Goal: Task Accomplishment & Management: Manage account settings

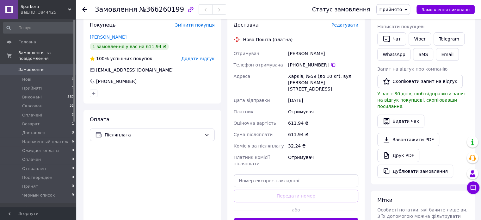
scroll to position [127, 0]
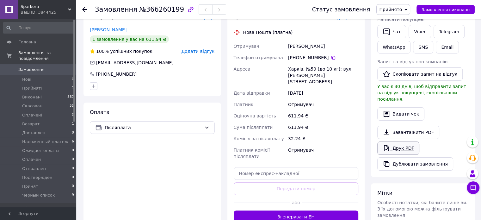
click at [404, 141] on link "Друк PDF" at bounding box center [398, 147] width 42 height 13
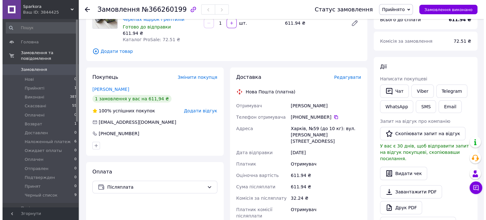
scroll to position [63, 0]
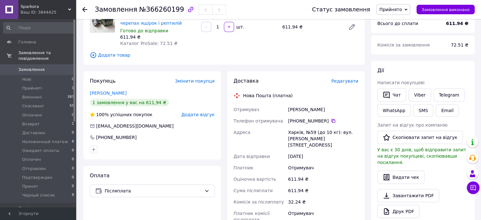
click at [351, 82] on span "Редагувати" at bounding box center [345, 80] width 27 height 5
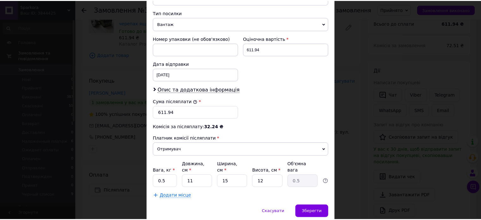
scroll to position [261, 0]
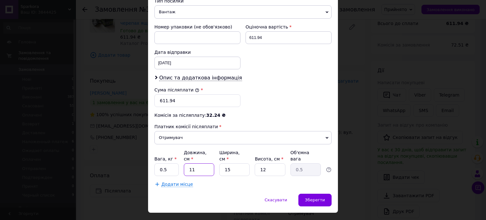
drag, startPoint x: 198, startPoint y: 157, endPoint x: 187, endPoint y: 152, distance: 12.2
click at [187, 163] on input "11" at bounding box center [199, 169] width 30 height 13
type input "2"
type input "0.1"
type input "20"
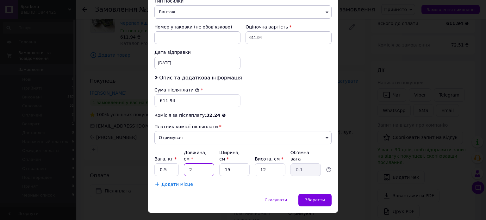
type input "0.9"
type input "20"
type input "1"
type input "0.1"
type input "10"
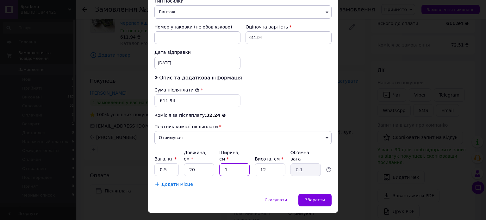
type input "0.6"
type input "10"
type input "1"
type input "0.1"
type input "10"
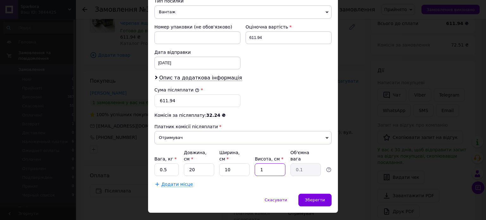
type input "0.5"
type input "10"
click at [313, 197] on span "Зберегти" at bounding box center [315, 199] width 20 height 5
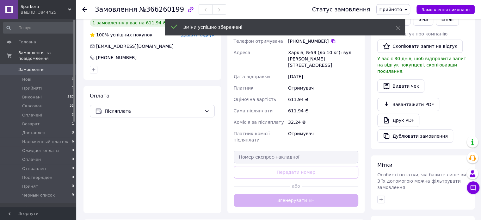
scroll to position [158, 0]
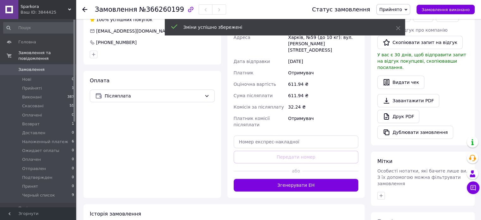
click at [309, 179] on button "Згенерувати ЕН" at bounding box center [296, 185] width 125 height 13
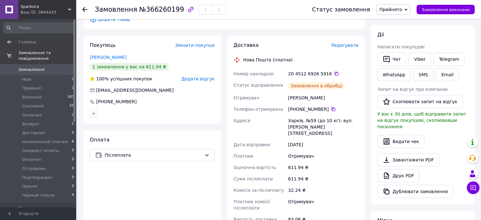
scroll to position [95, 0]
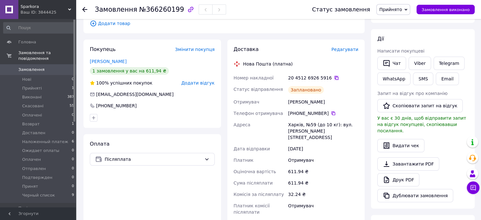
click at [335, 78] on icon at bounding box center [337, 78] width 4 height 4
click at [458, 37] on div "Дії" at bounding box center [422, 38] width 91 height 7
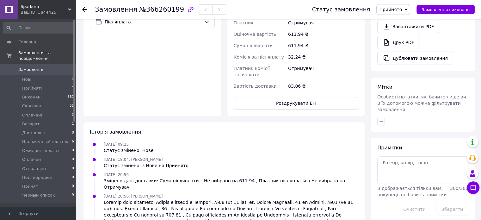
scroll to position [253, 0]
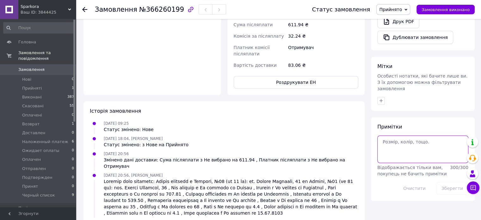
paste textarea "Ваше замовлення надіслано службою доставки Нова Пошта. Номер накладної - 204512…"
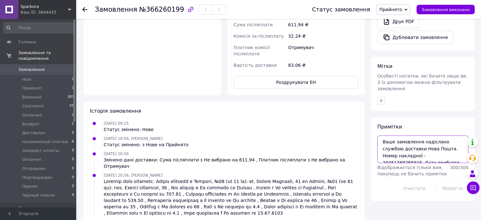
scroll to position [10, 0]
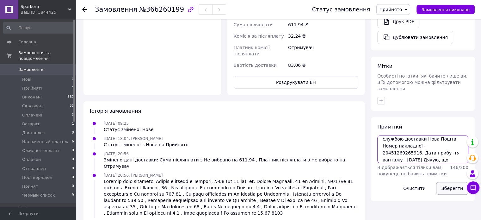
type textarea "Ваше замовлення надіслано службою доставки Нова Пошта. Номер накладної - 204512…"
click at [458, 182] on button "Зберегти" at bounding box center [452, 188] width 32 height 13
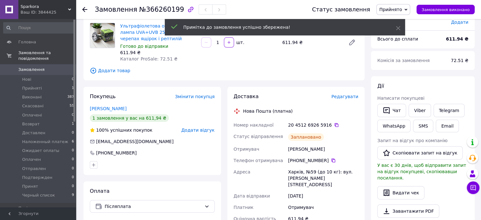
scroll to position [32, 0]
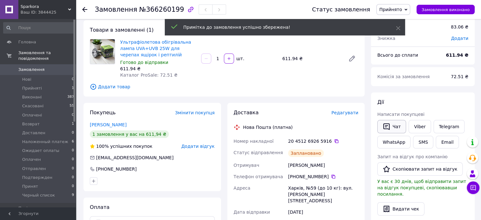
click at [395, 128] on button "Чат" at bounding box center [391, 126] width 29 height 13
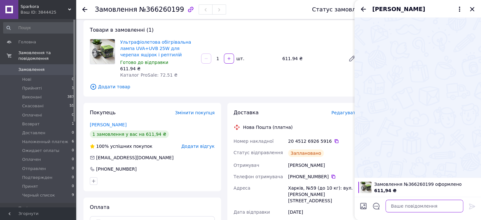
click at [408, 207] on textarea at bounding box center [425, 206] width 78 height 13
paste textarea "Ваше замовлення надіслано службою доставки Нова Пошта. Номер накладної - 204512…"
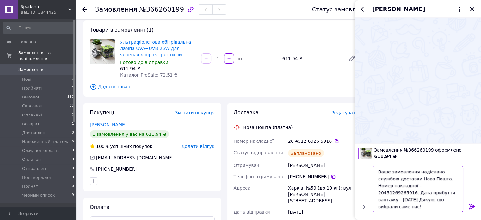
type textarea "Ваше замовлення надіслано службою доставки Нова Пошта. Номер накладної - 204512…"
click at [472, 203] on icon at bounding box center [473, 207] width 8 height 8
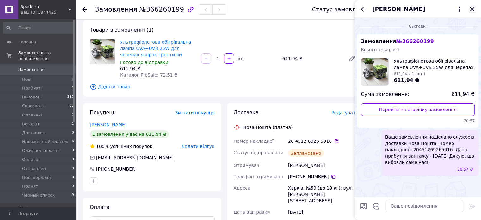
click at [475, 9] on icon "Закрити" at bounding box center [473, 9] width 8 height 8
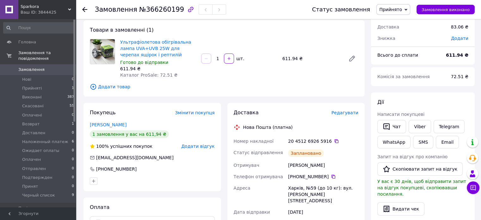
click at [398, 9] on span "Прийнято" at bounding box center [390, 9] width 23 height 5
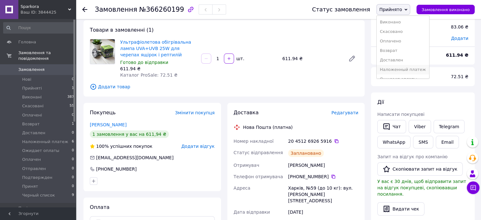
click at [416, 67] on li "Наложенный платеж" at bounding box center [403, 69] width 53 height 9
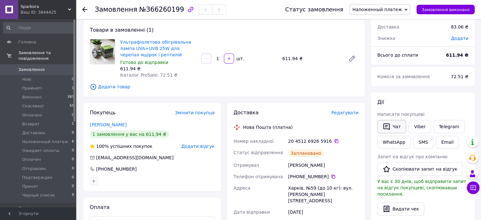
click at [395, 129] on button "Чат" at bounding box center [391, 126] width 29 height 13
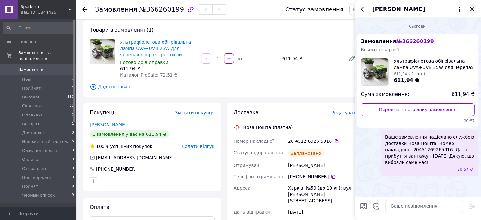
click at [471, 9] on icon "Закрити" at bounding box center [473, 9] width 8 height 8
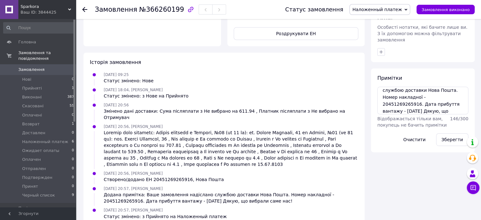
scroll to position [0, 0]
click at [450, 133] on button "Зберегти" at bounding box center [452, 139] width 32 height 13
click at [449, 133] on button "Зберегти" at bounding box center [452, 139] width 32 height 13
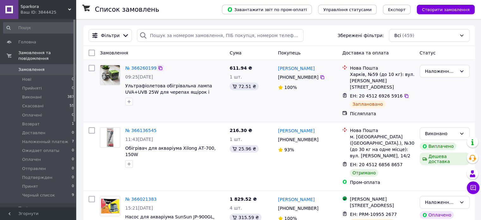
click at [159, 69] on icon at bounding box center [161, 68] width 4 height 4
